Goal: Find specific page/section: Find specific page/section

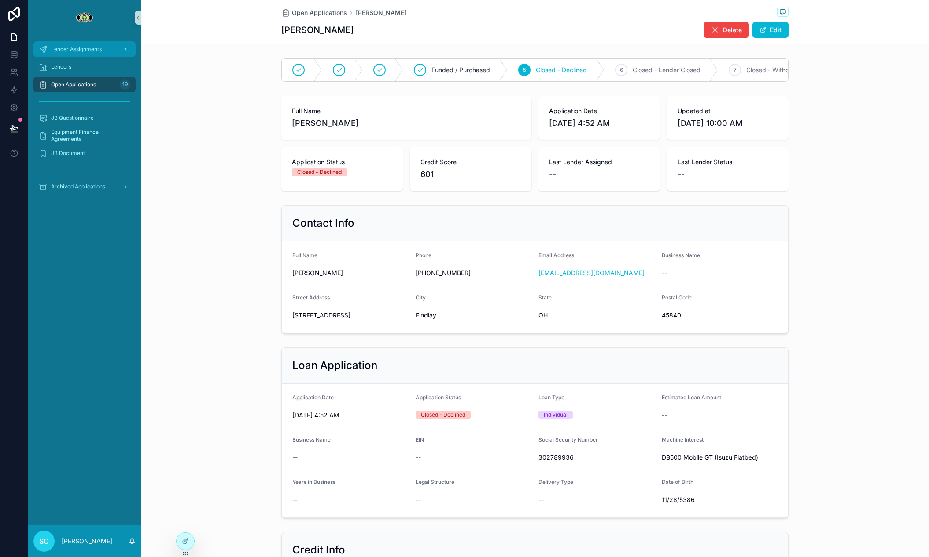
click at [109, 55] on div "Lender Assignments" at bounding box center [85, 49] width 92 height 14
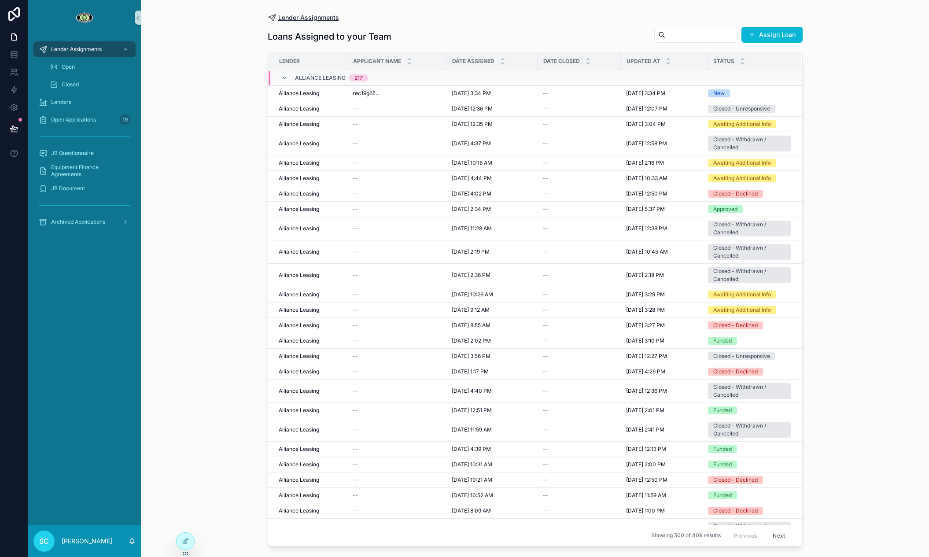
click at [288, 19] on span "Lender Assignments" at bounding box center [308, 17] width 61 height 9
drag, startPoint x: 39, startPoint y: 64, endPoint x: 45, endPoint y: 64, distance: 6.2
click at [39, 64] on div "Open" at bounding box center [90, 67] width 102 height 18
click at [55, 65] on icon "scrollable content" at bounding box center [53, 67] width 9 height 9
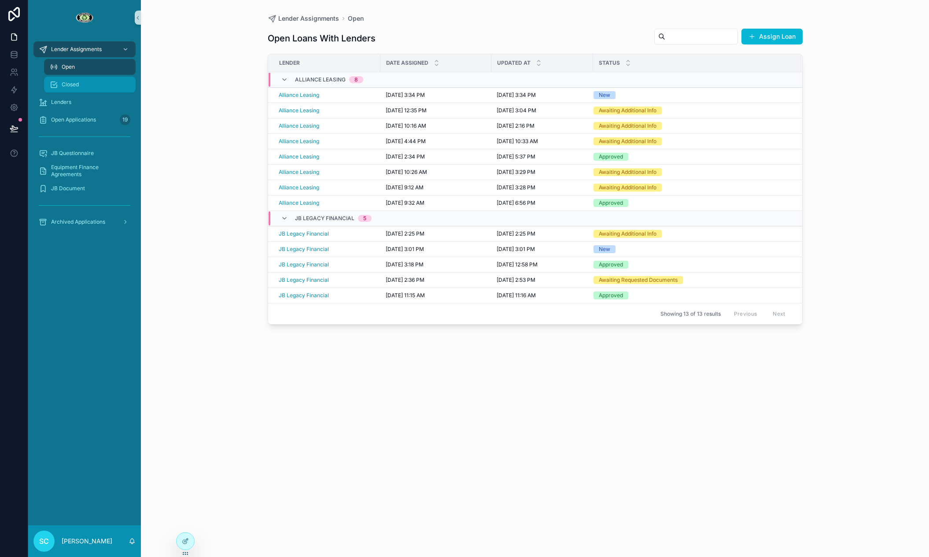
click at [76, 77] on link "Closed" at bounding box center [90, 85] width 92 height 16
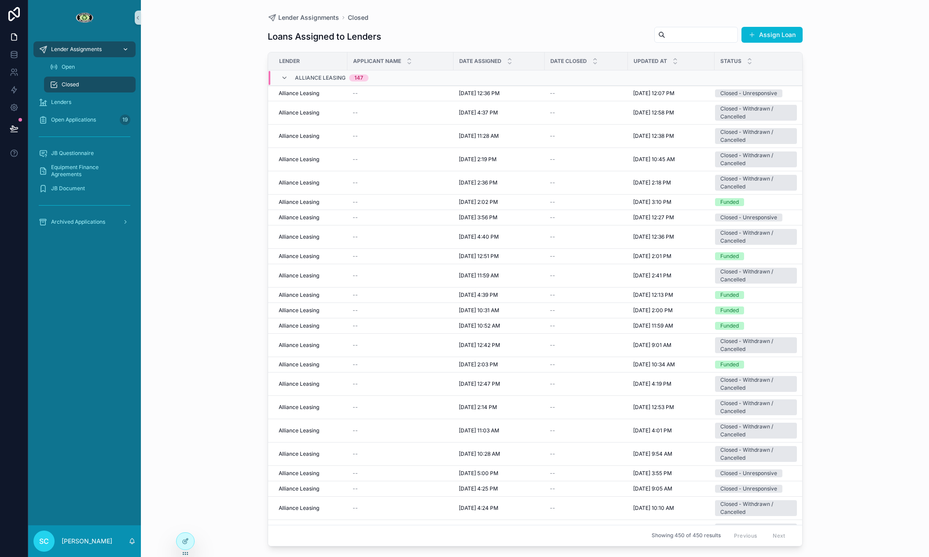
click at [73, 49] on span "Lender Assignments" at bounding box center [76, 49] width 51 height 7
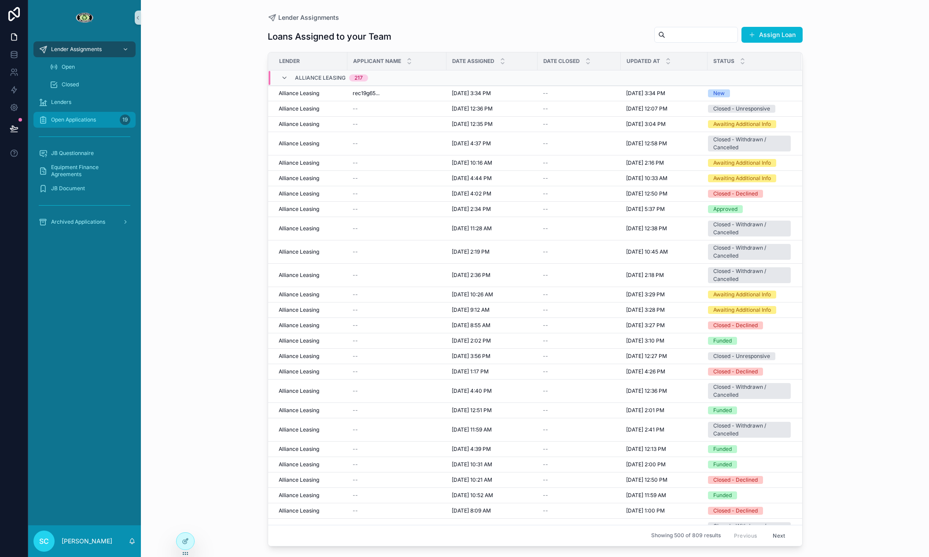
click at [129, 112] on link "Open Applications 19" at bounding box center [84, 120] width 102 height 16
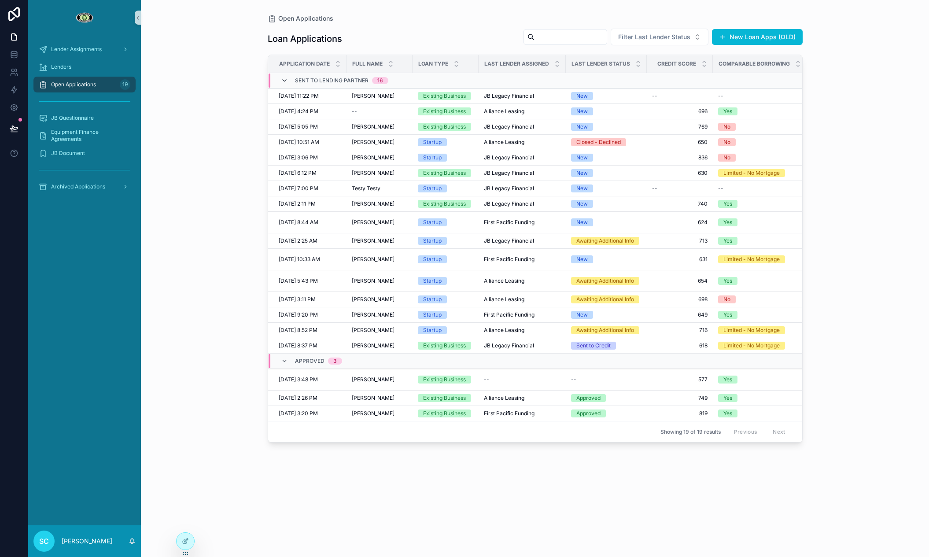
click at [282, 82] on icon "scrollable content" at bounding box center [284, 80] width 7 height 7
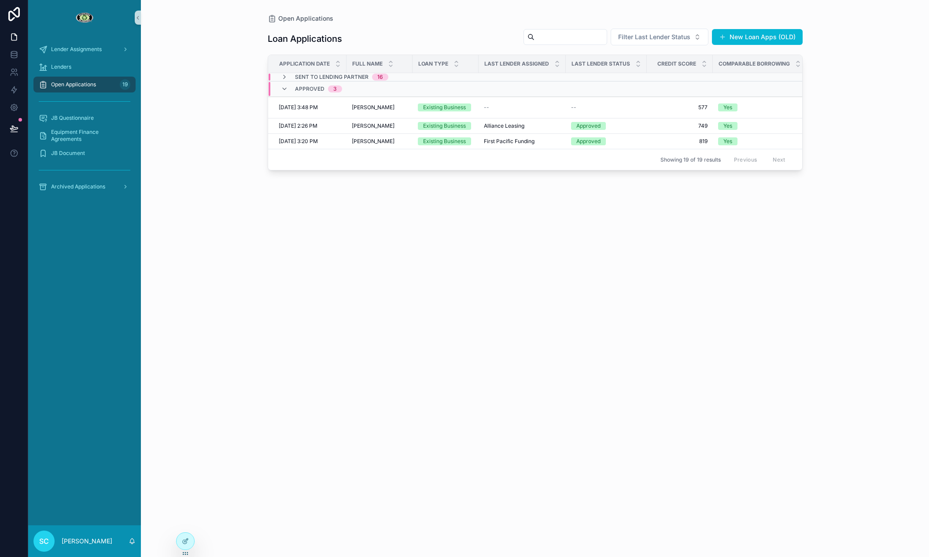
click at [281, 82] on div "Approved 3" at bounding box center [311, 89] width 61 height 14
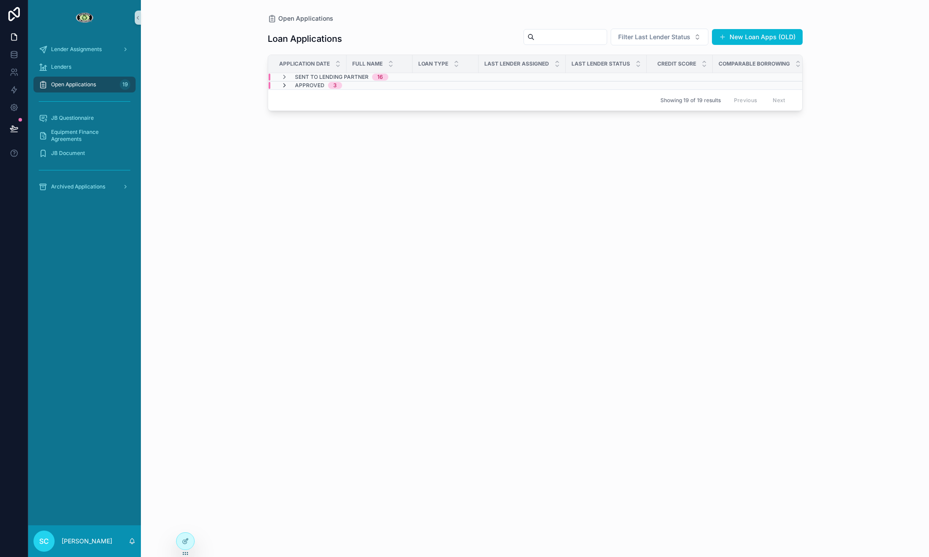
click at [281, 82] on icon "scrollable content" at bounding box center [284, 85] width 7 height 7
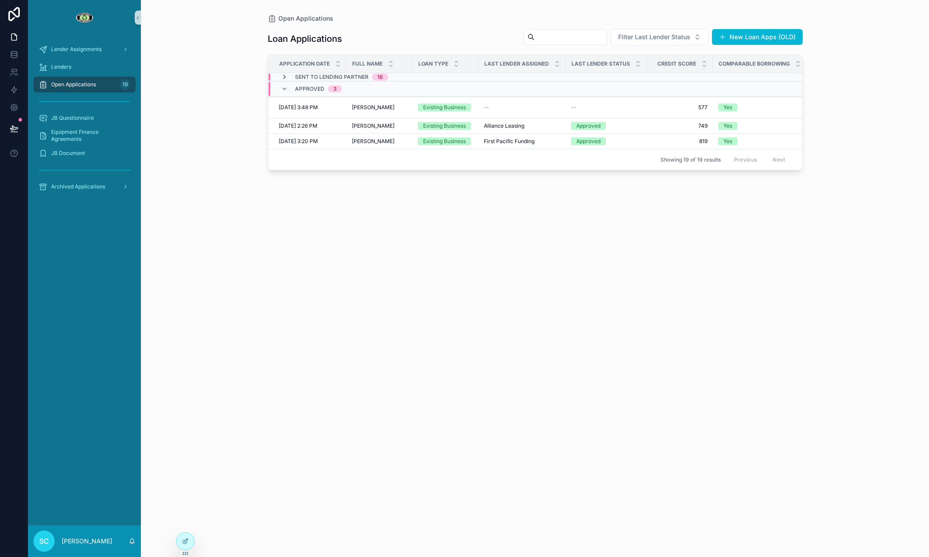
click at [284, 77] on icon "scrollable content" at bounding box center [284, 77] width 7 height 7
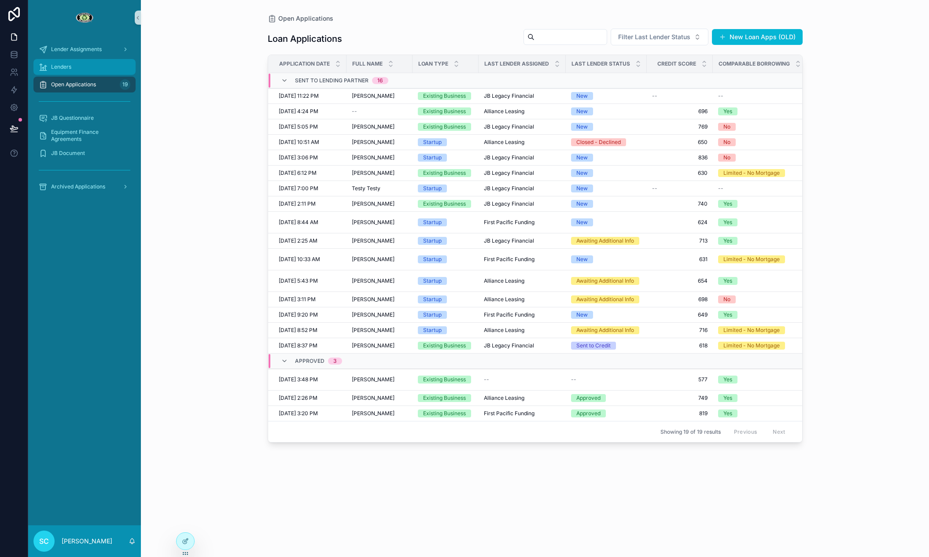
click at [89, 70] on div "Lenders" at bounding box center [85, 67] width 92 height 14
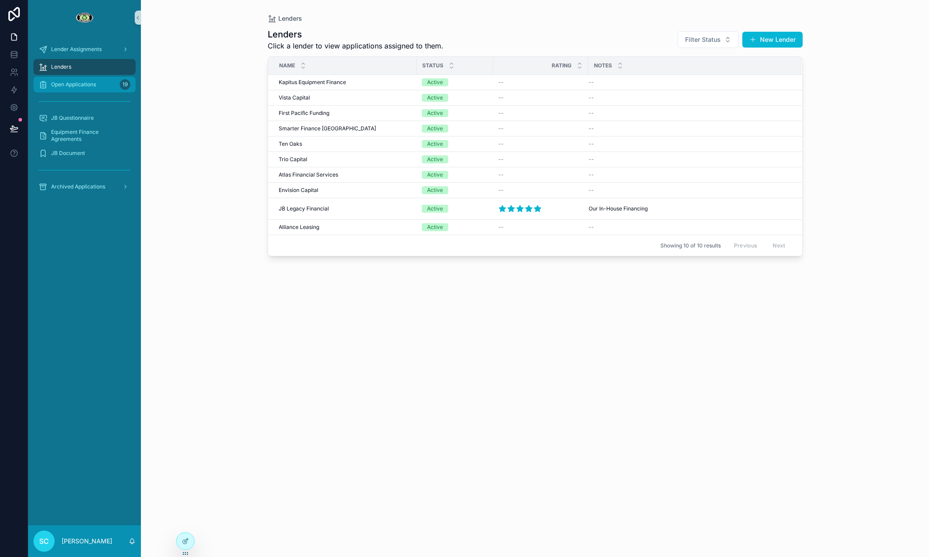
click at [89, 81] on span "Open Applications" at bounding box center [73, 84] width 45 height 7
